Goal: Task Accomplishment & Management: Manage account settings

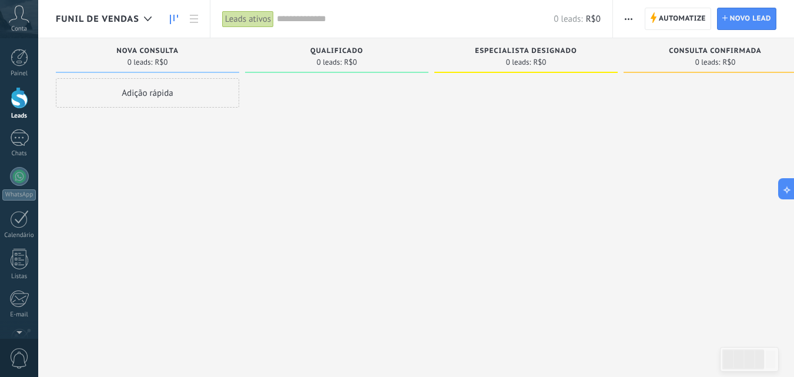
scroll to position [18, 0]
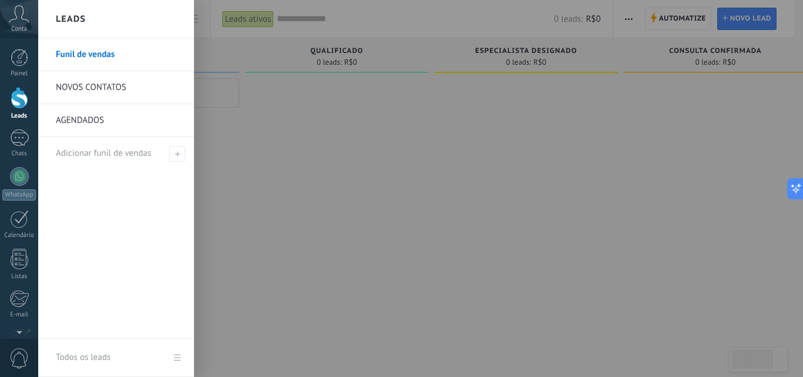
click at [88, 97] on link "NOVOS CONTATOS" at bounding box center [119, 87] width 126 height 33
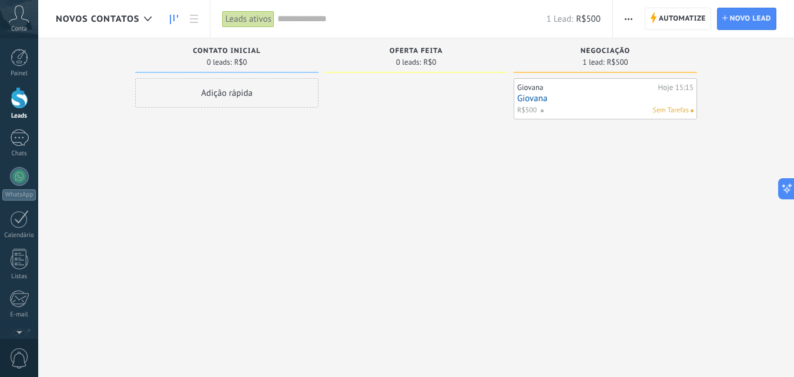
click at [685, 4] on div "Automatize Nova transmissão Editar funil de vendas Editar layout de cartão Impo…" at bounding box center [703, 19] width 181 height 38
click at [660, 10] on span "Automatize" at bounding box center [682, 18] width 47 height 21
